Goal: Transaction & Acquisition: Purchase product/service

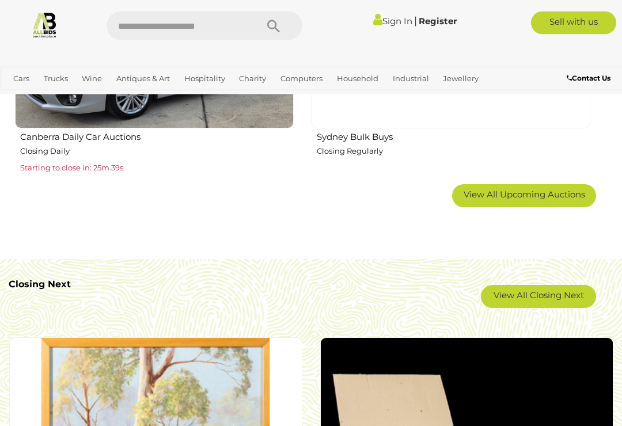
scroll to position [1889, 0]
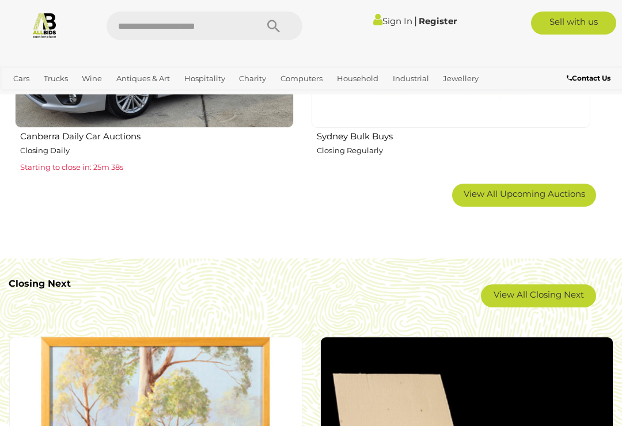
click at [548, 298] on link "View All Closing Next" at bounding box center [538, 295] width 115 height 23
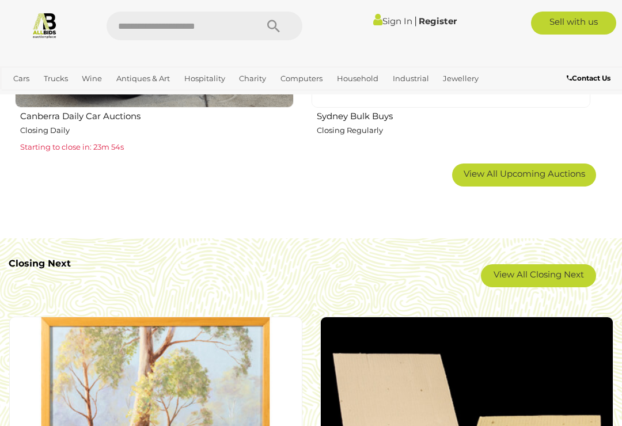
scroll to position [1909, 0]
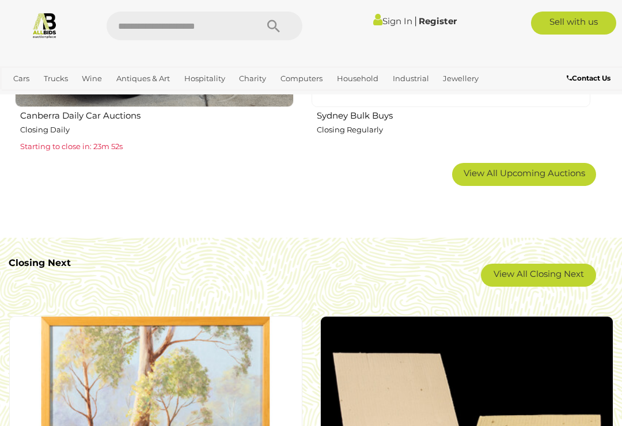
click at [572, 279] on link "View All Closing Next" at bounding box center [538, 275] width 115 height 23
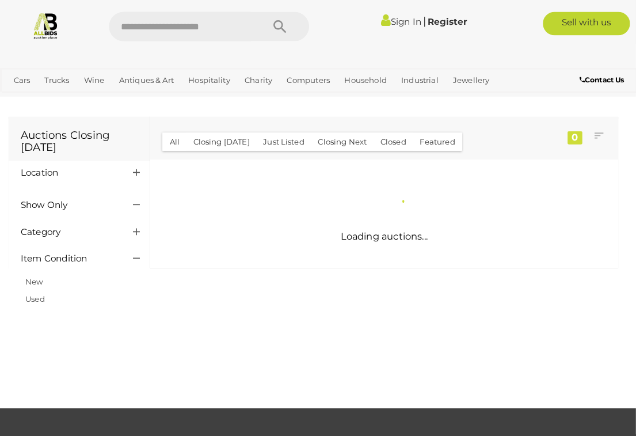
scroll to position [1, 0]
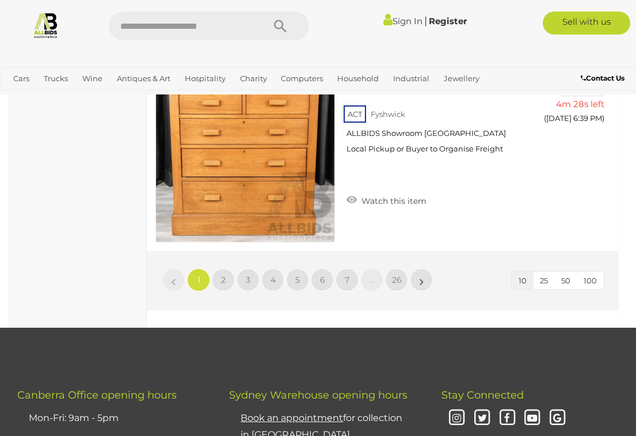
click at [226, 268] on link "2" at bounding box center [223, 279] width 23 height 23
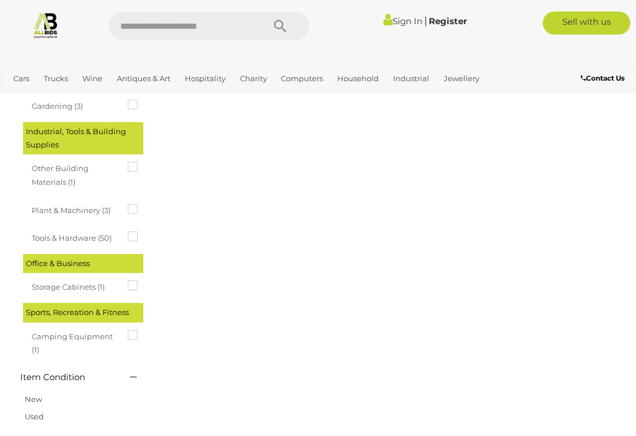
scroll to position [60, 0]
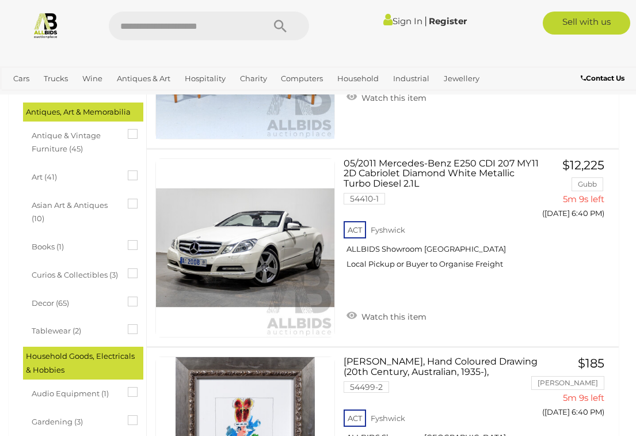
scroll to position [444, 0]
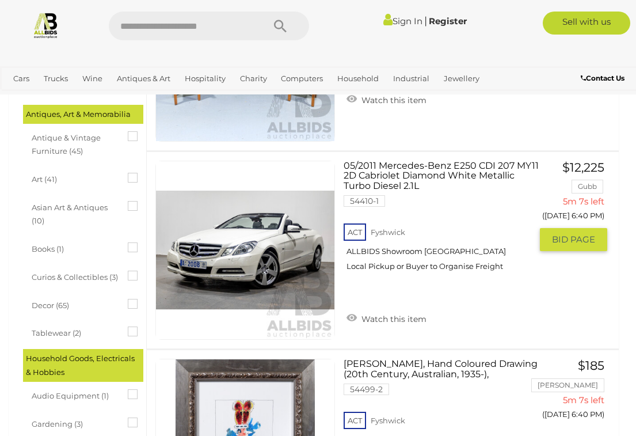
click at [570, 234] on span "BID PAGE" at bounding box center [573, 240] width 43 height 12
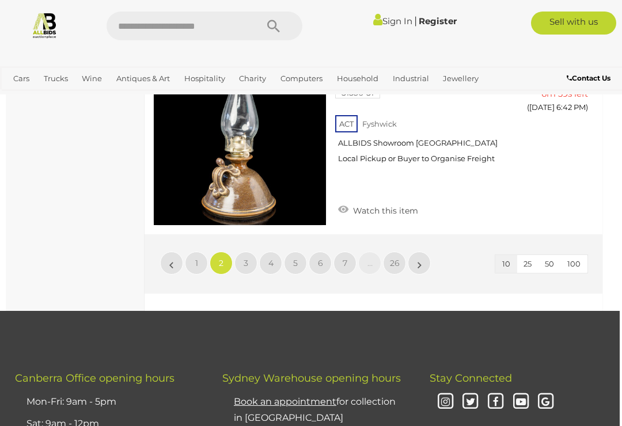
scroll to position [1941, 2]
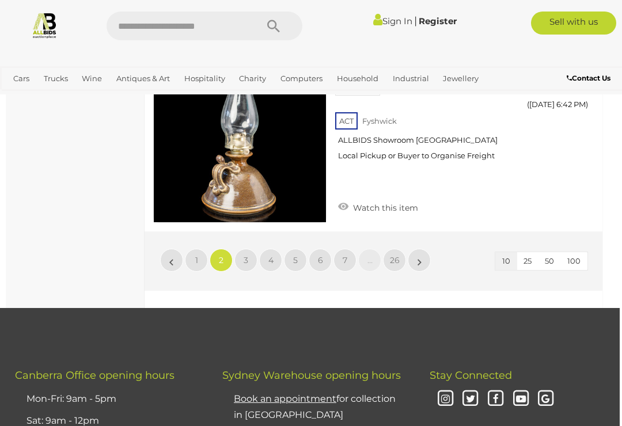
click at [248, 249] on link "3" at bounding box center [245, 260] width 23 height 23
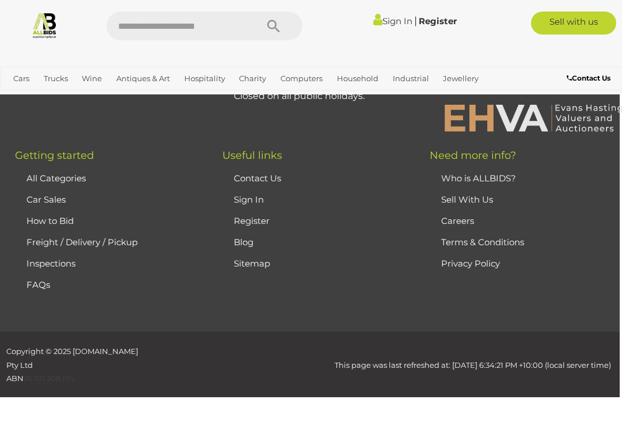
scroll to position [60, 0]
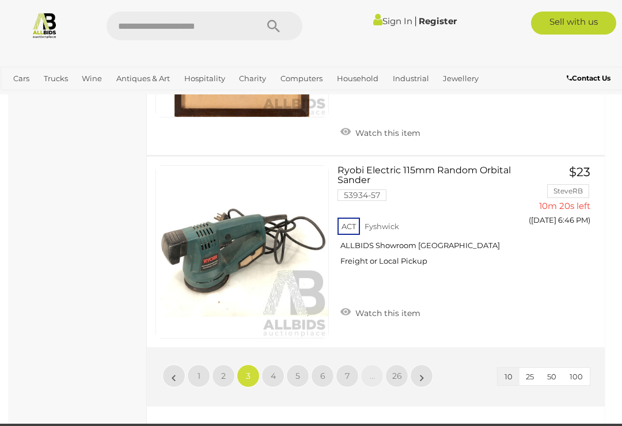
scroll to position [1813, 0]
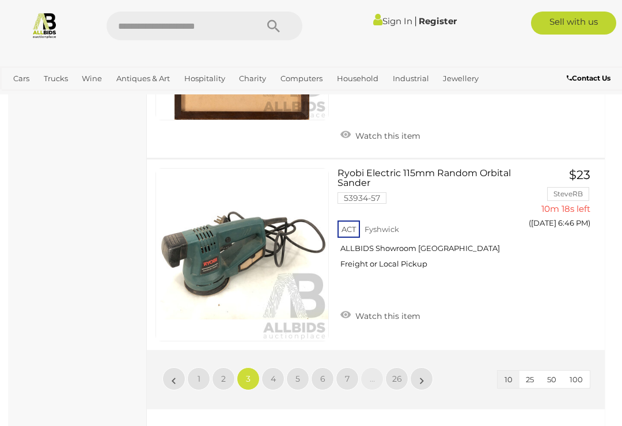
click at [273, 374] on span "4" at bounding box center [273, 379] width 5 height 10
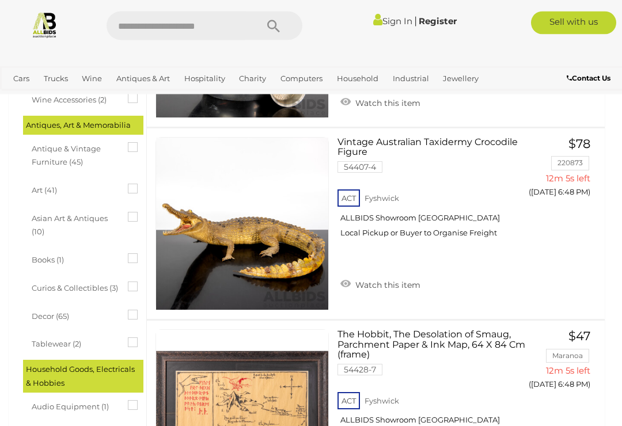
scroll to position [433, 0]
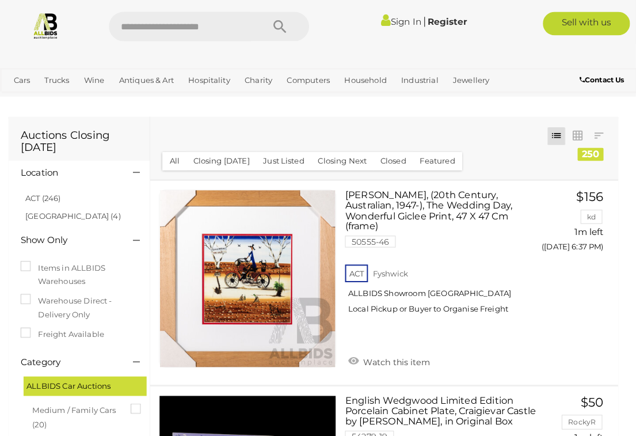
scroll to position [1, 0]
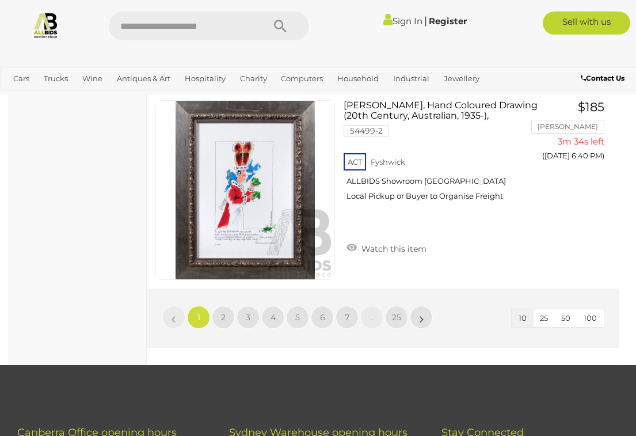
click at [226, 306] on link "2" at bounding box center [223, 317] width 23 height 23
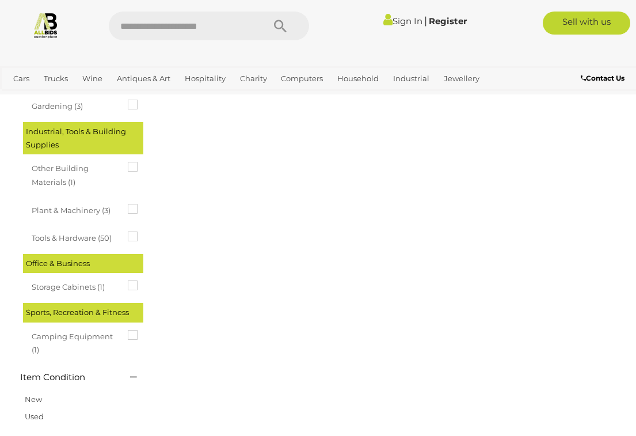
scroll to position [60, 0]
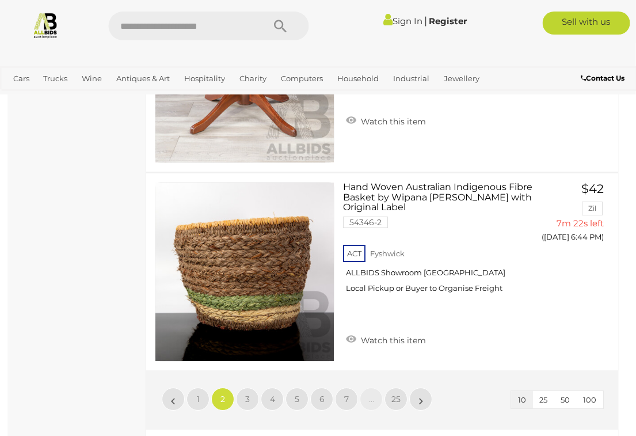
scroll to position [1818, 1]
click at [244, 387] on link "3" at bounding box center [246, 398] width 23 height 23
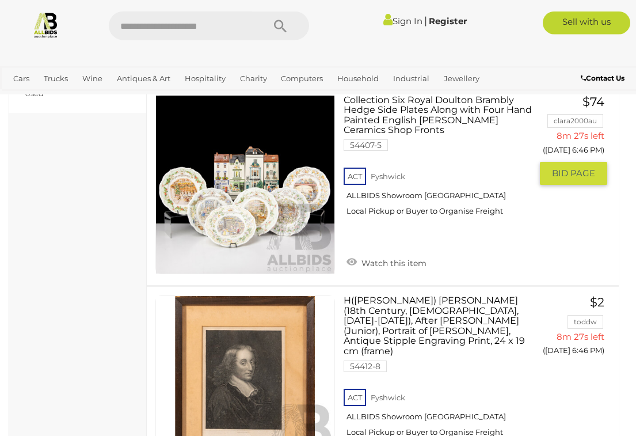
scroll to position [1086, 0]
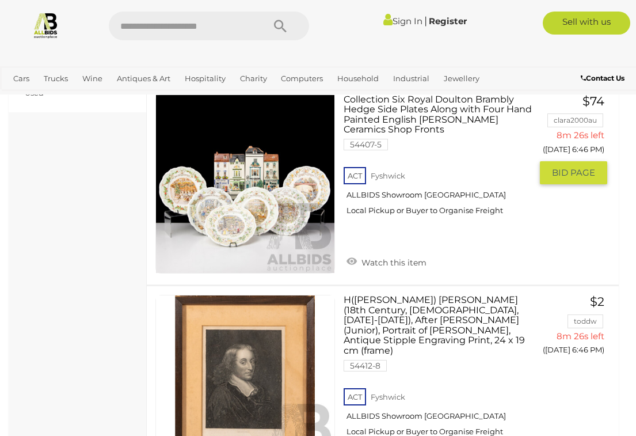
click at [578, 169] on span "BID PAGE" at bounding box center [573, 173] width 43 height 12
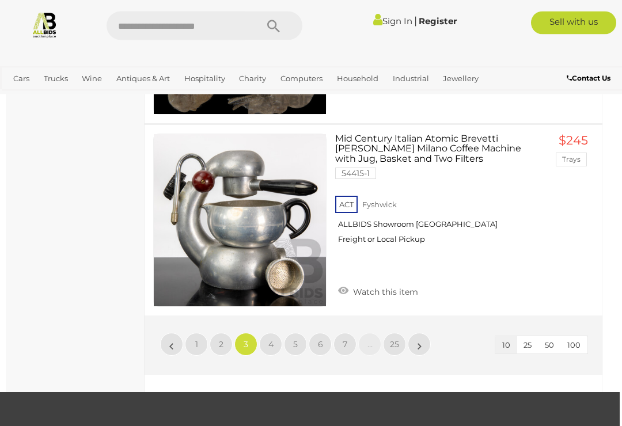
scroll to position [1951, 2]
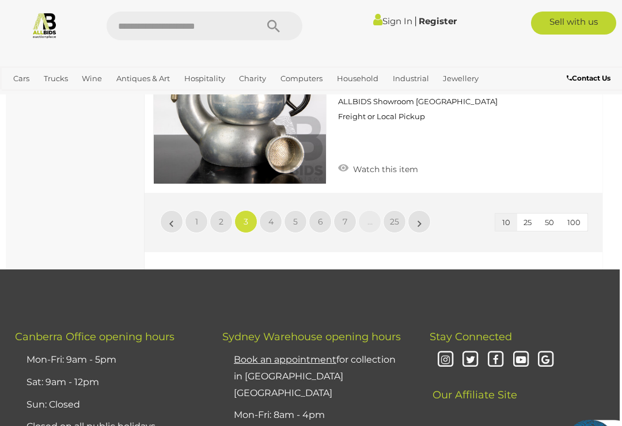
click at [272, 216] on span "4" at bounding box center [270, 221] width 5 height 10
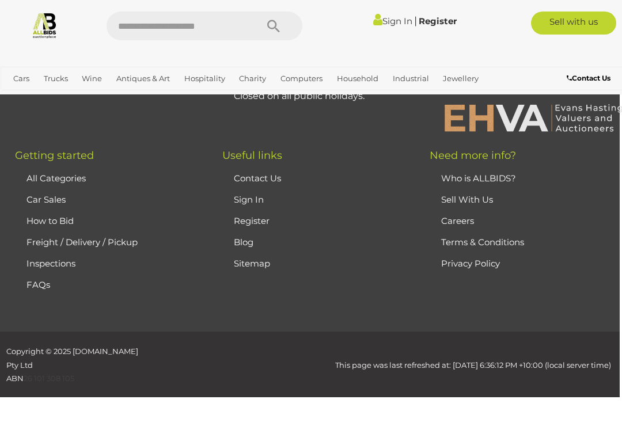
scroll to position [60, 0]
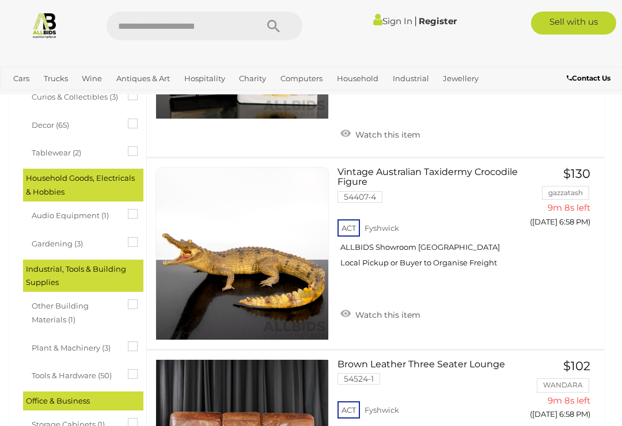
scroll to position [620, 0]
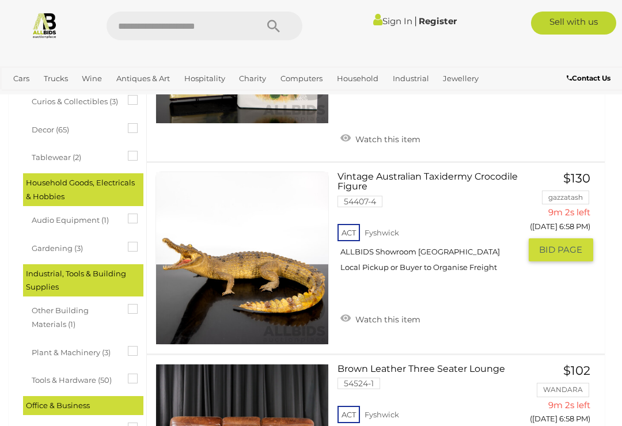
click at [560, 246] on button "GO TO BID PAGE" at bounding box center [560, 249] width 64 height 23
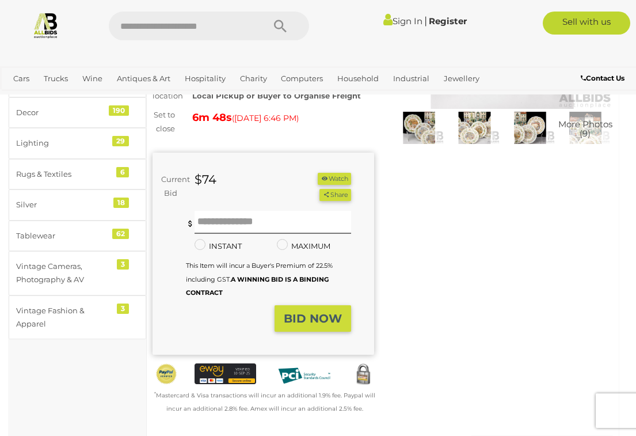
scroll to position [186, 0]
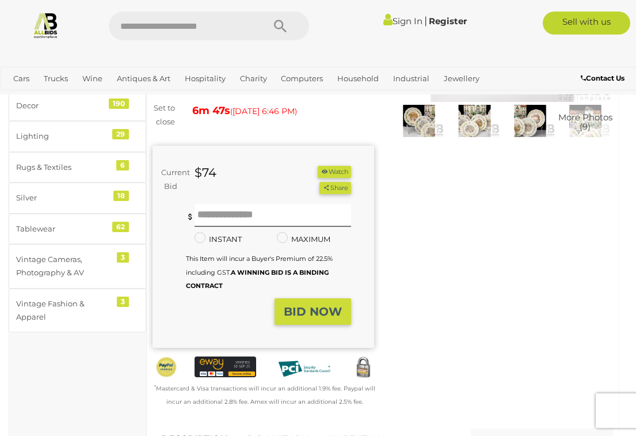
click at [272, 424] on link "BID HISTORY" at bounding box center [277, 439] width 78 height 34
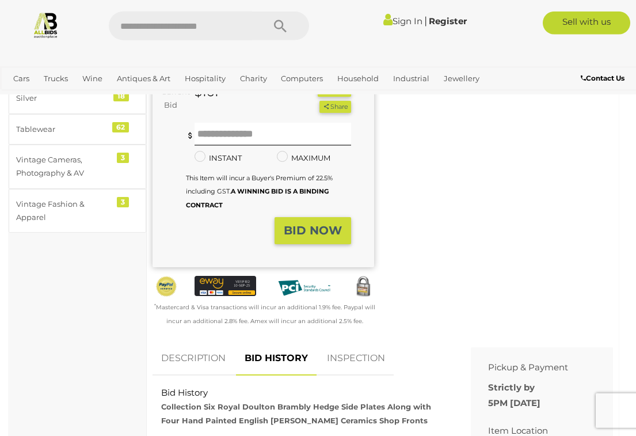
scroll to position [287, 0]
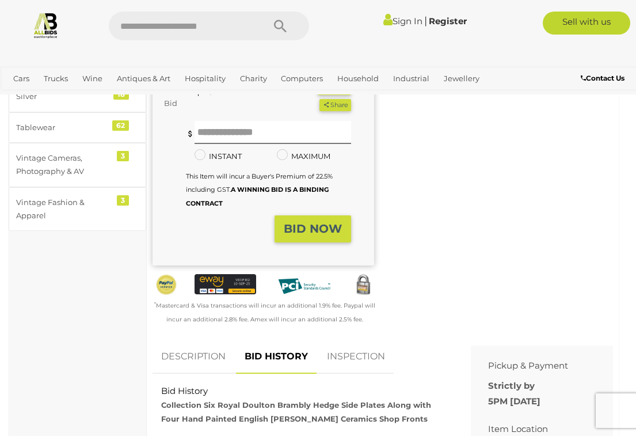
click at [277, 340] on link "BID HISTORY" at bounding box center [276, 357] width 81 height 34
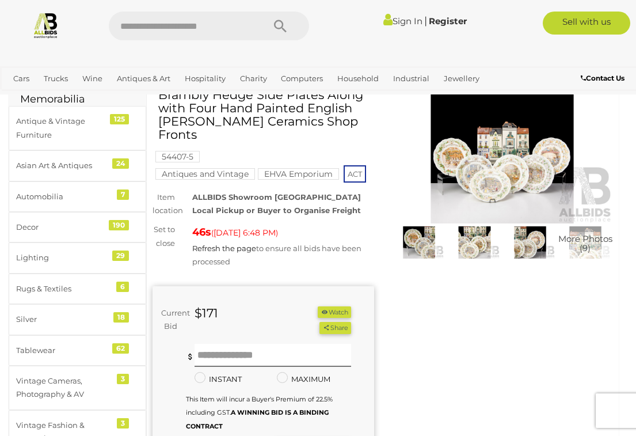
scroll to position [62, 0]
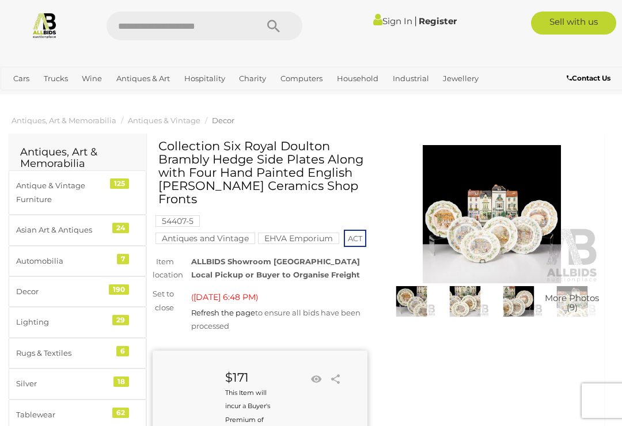
scroll to position [15, 0]
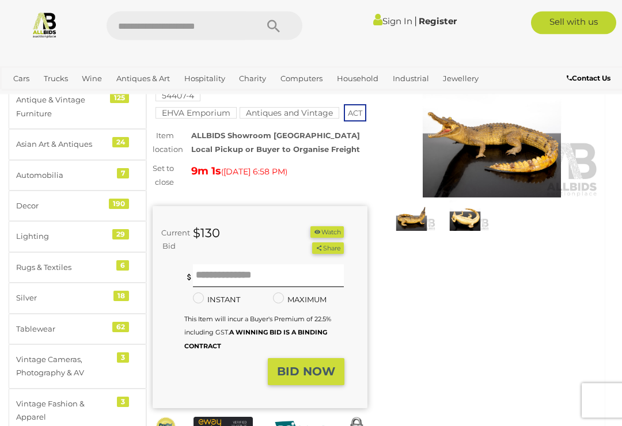
scroll to position [86, 0]
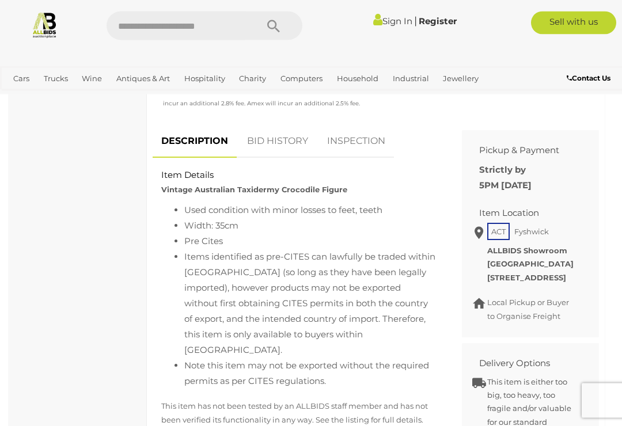
click at [283, 159] on link "BID HISTORY" at bounding box center [277, 142] width 78 height 34
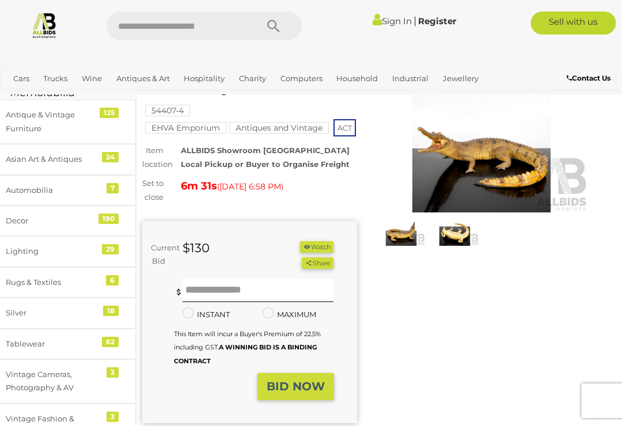
scroll to position [71, 10]
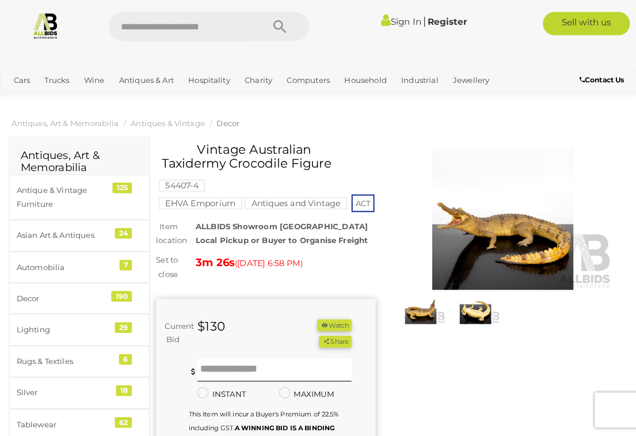
scroll to position [1, 0]
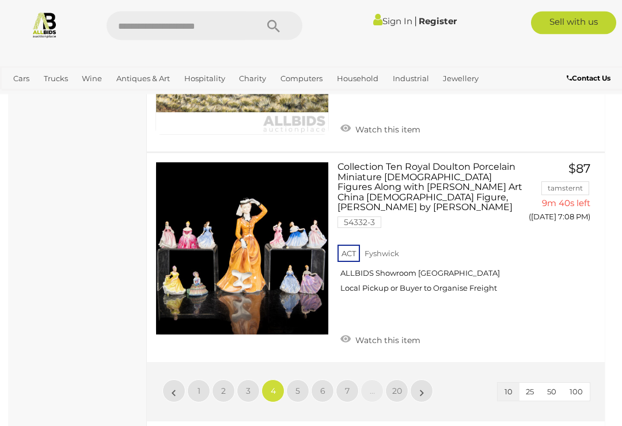
scroll to position [1791, 0]
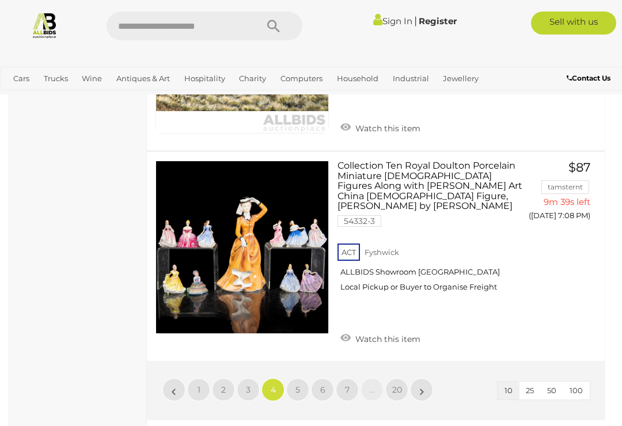
click at [300, 378] on link "5" at bounding box center [297, 389] width 23 height 23
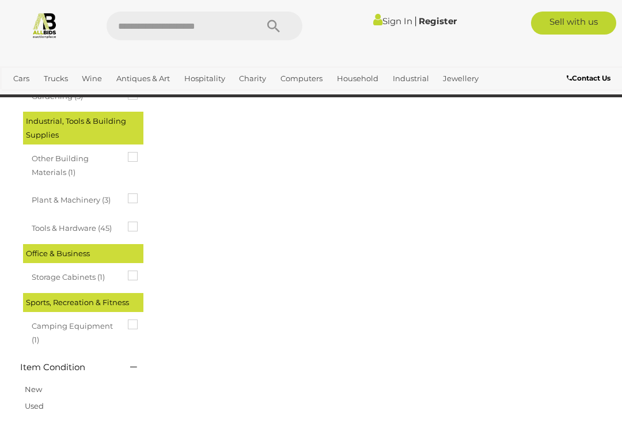
scroll to position [60, 0]
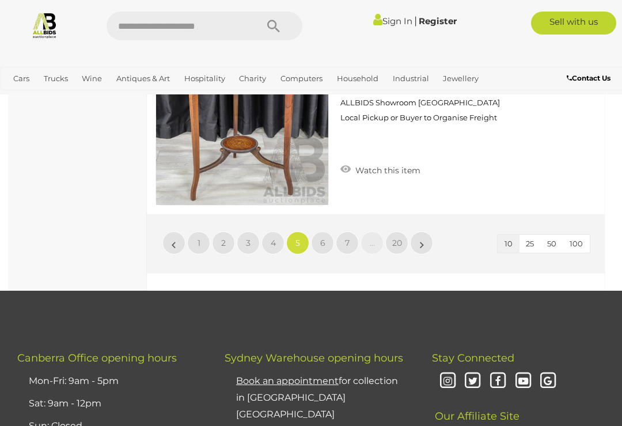
click at [317, 231] on link "6" at bounding box center [322, 242] width 23 height 23
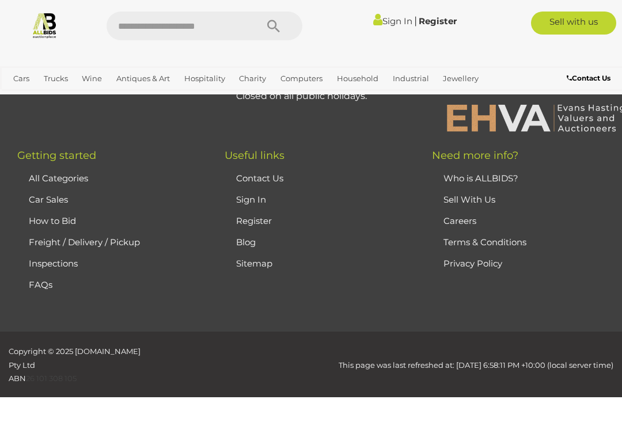
scroll to position [60, 0]
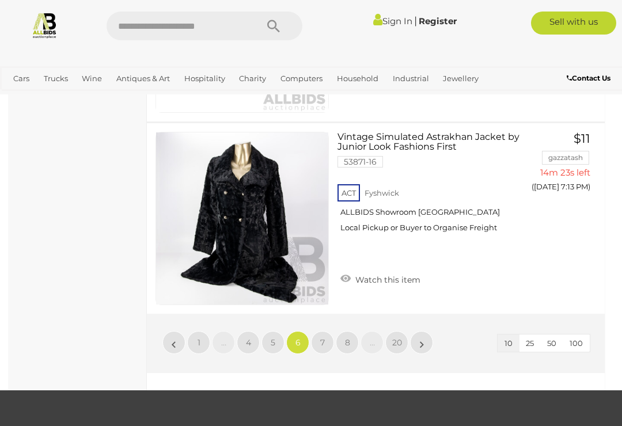
click at [325, 331] on link "7" at bounding box center [322, 342] width 23 height 23
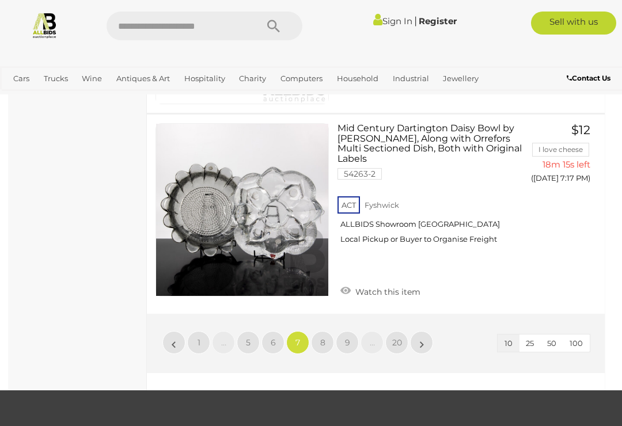
click at [319, 331] on link "8" at bounding box center [322, 342] width 23 height 23
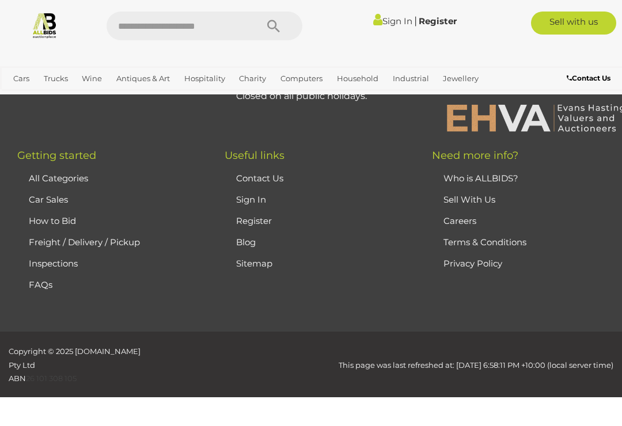
scroll to position [60, 0]
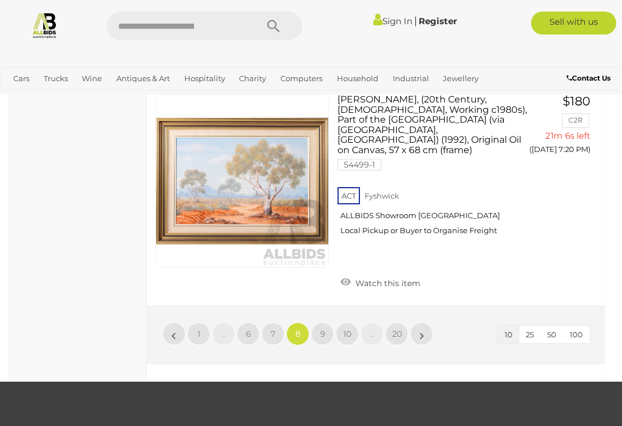
scroll to position [1829, 0]
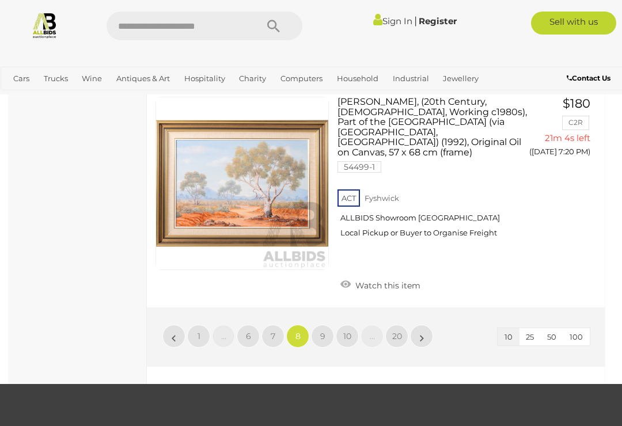
click at [323, 331] on span "9" at bounding box center [322, 336] width 5 height 10
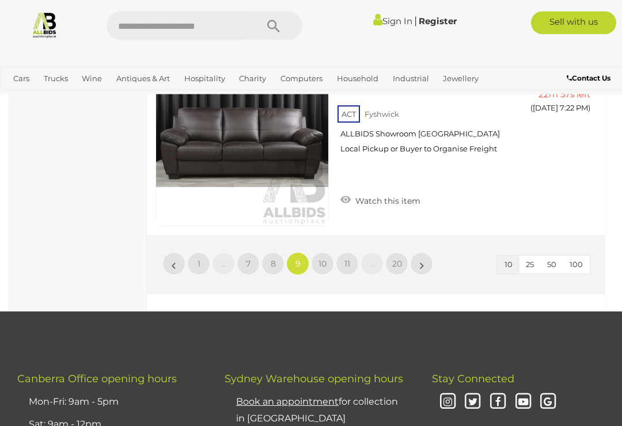
scroll to position [1872, 0]
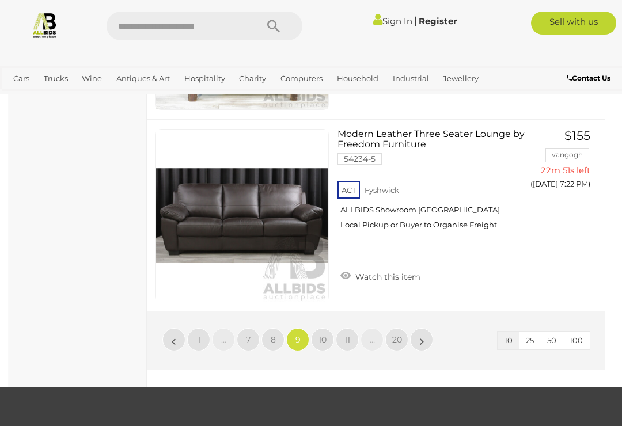
click at [323, 334] on span "10" at bounding box center [322, 339] width 8 height 10
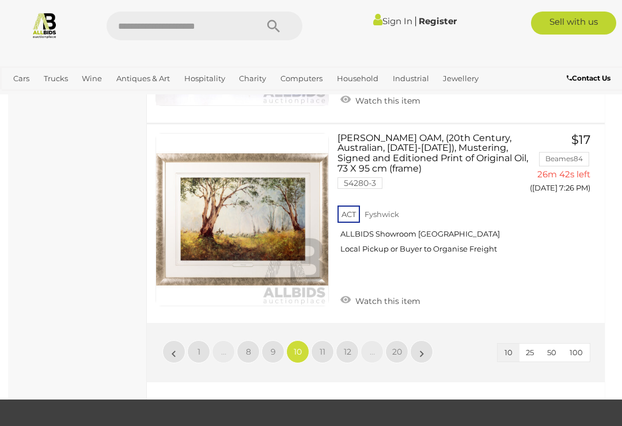
click at [322, 347] on span "11" at bounding box center [322, 352] width 6 height 10
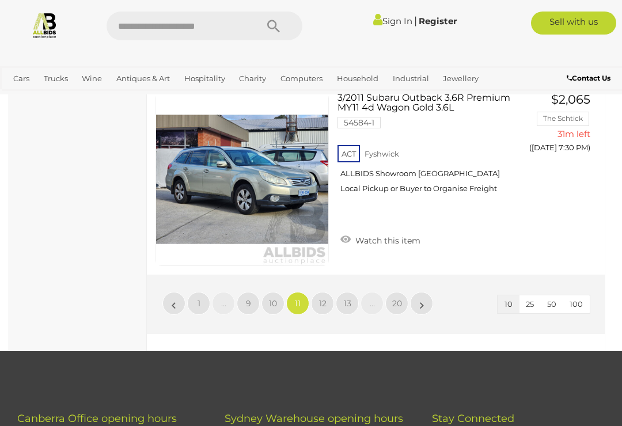
click at [321, 299] on span "12" at bounding box center [322, 303] width 7 height 10
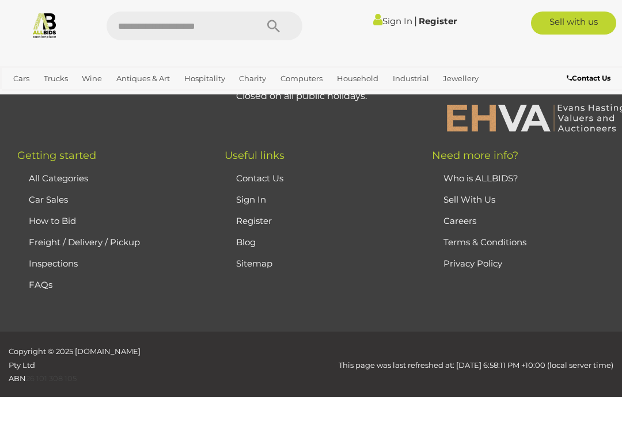
scroll to position [60, 0]
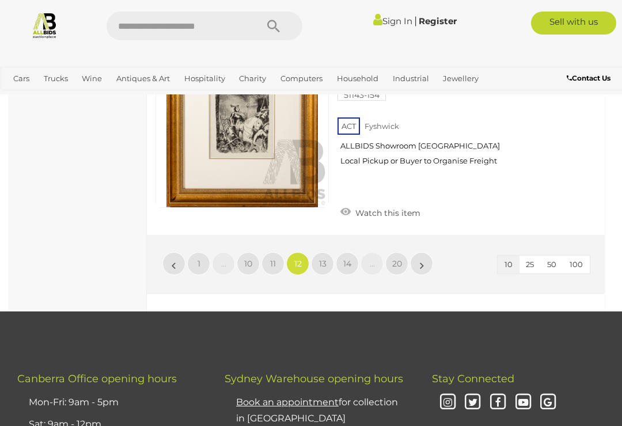
click at [321, 264] on link "13" at bounding box center [322, 263] width 23 height 23
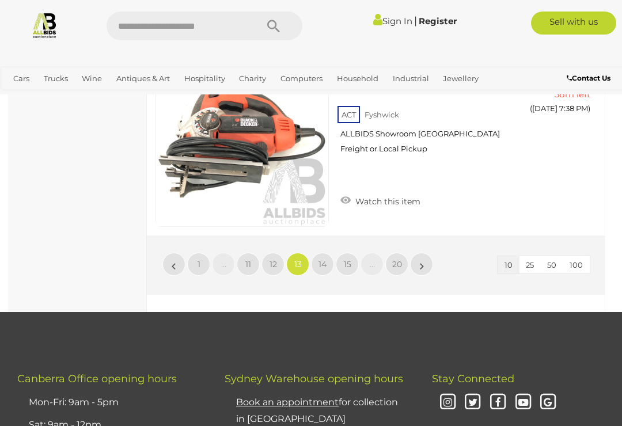
click at [329, 253] on link "14" at bounding box center [322, 264] width 23 height 23
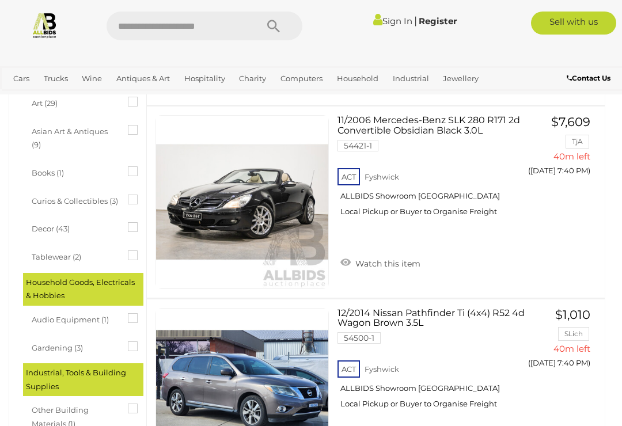
scroll to position [470, 0]
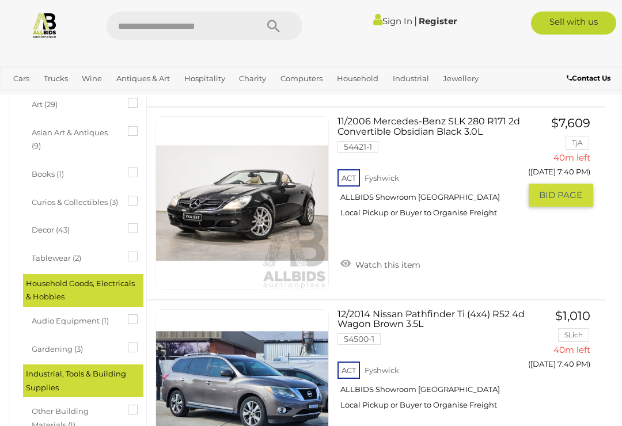
click at [586, 188] on button "GO TO BID PAGE" at bounding box center [560, 195] width 64 height 23
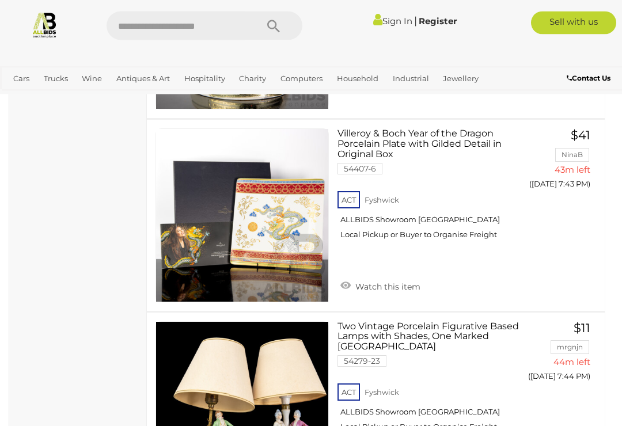
scroll to position [1228, 0]
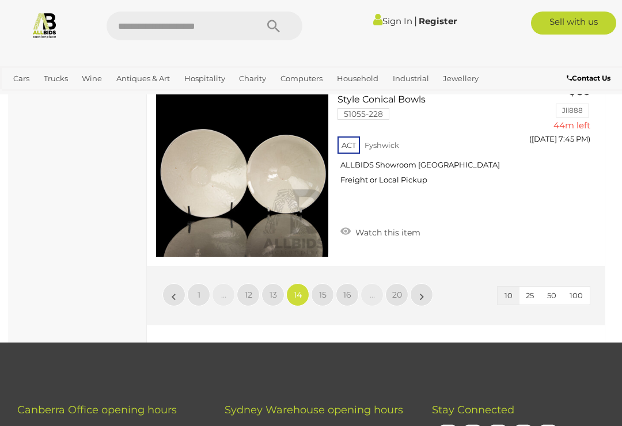
click at [201, 295] on link "1" at bounding box center [198, 294] width 23 height 23
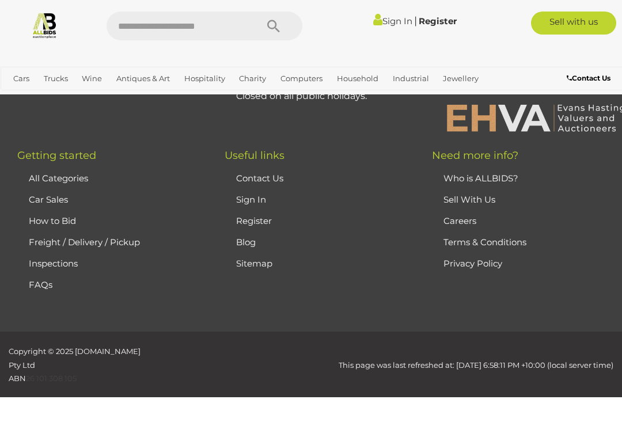
scroll to position [60, 0]
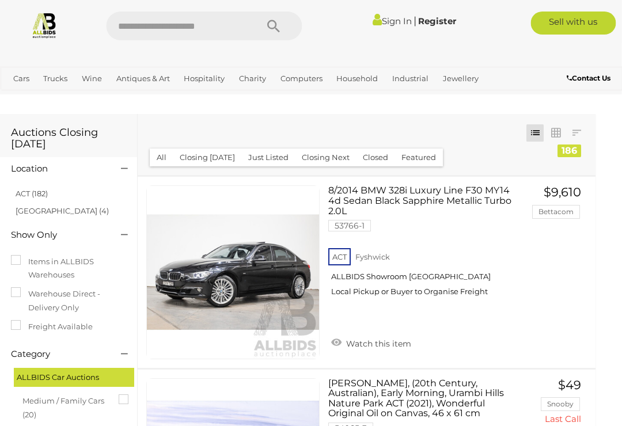
scroll to position [0, 9]
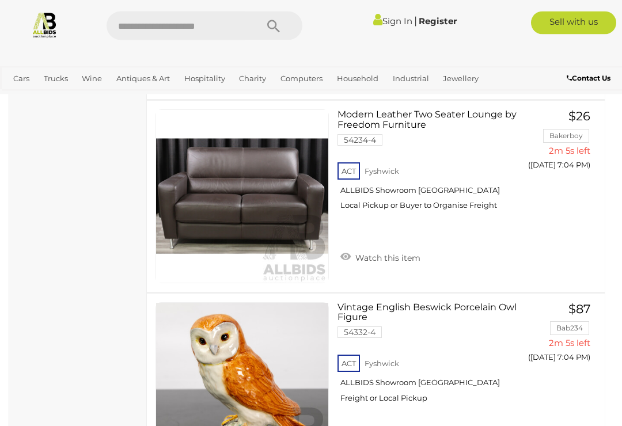
scroll to position [1266, 0]
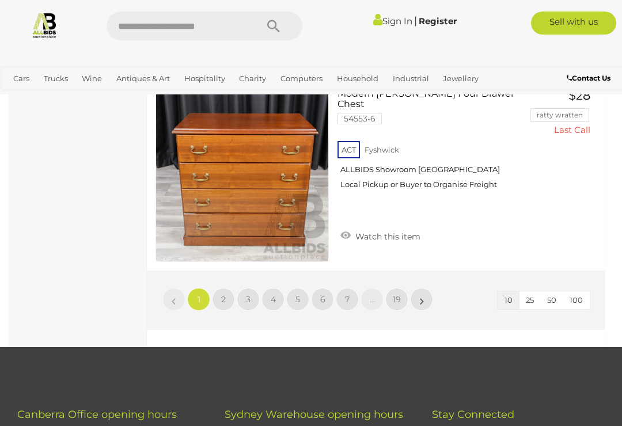
click at [222, 294] on span "2" at bounding box center [223, 299] width 5 height 10
